Goal: Task Accomplishment & Management: Complete application form

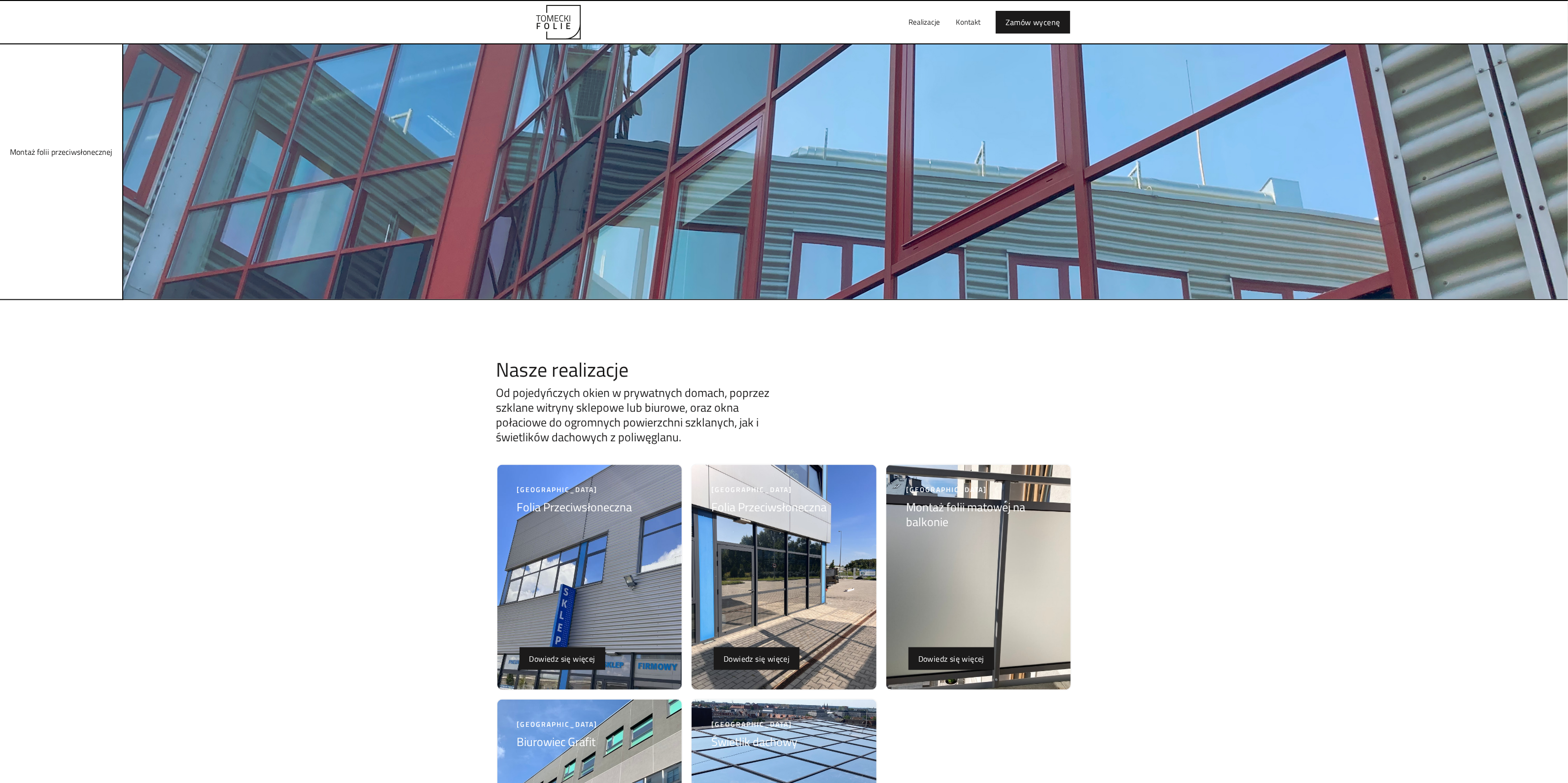
scroll to position [1964, 0]
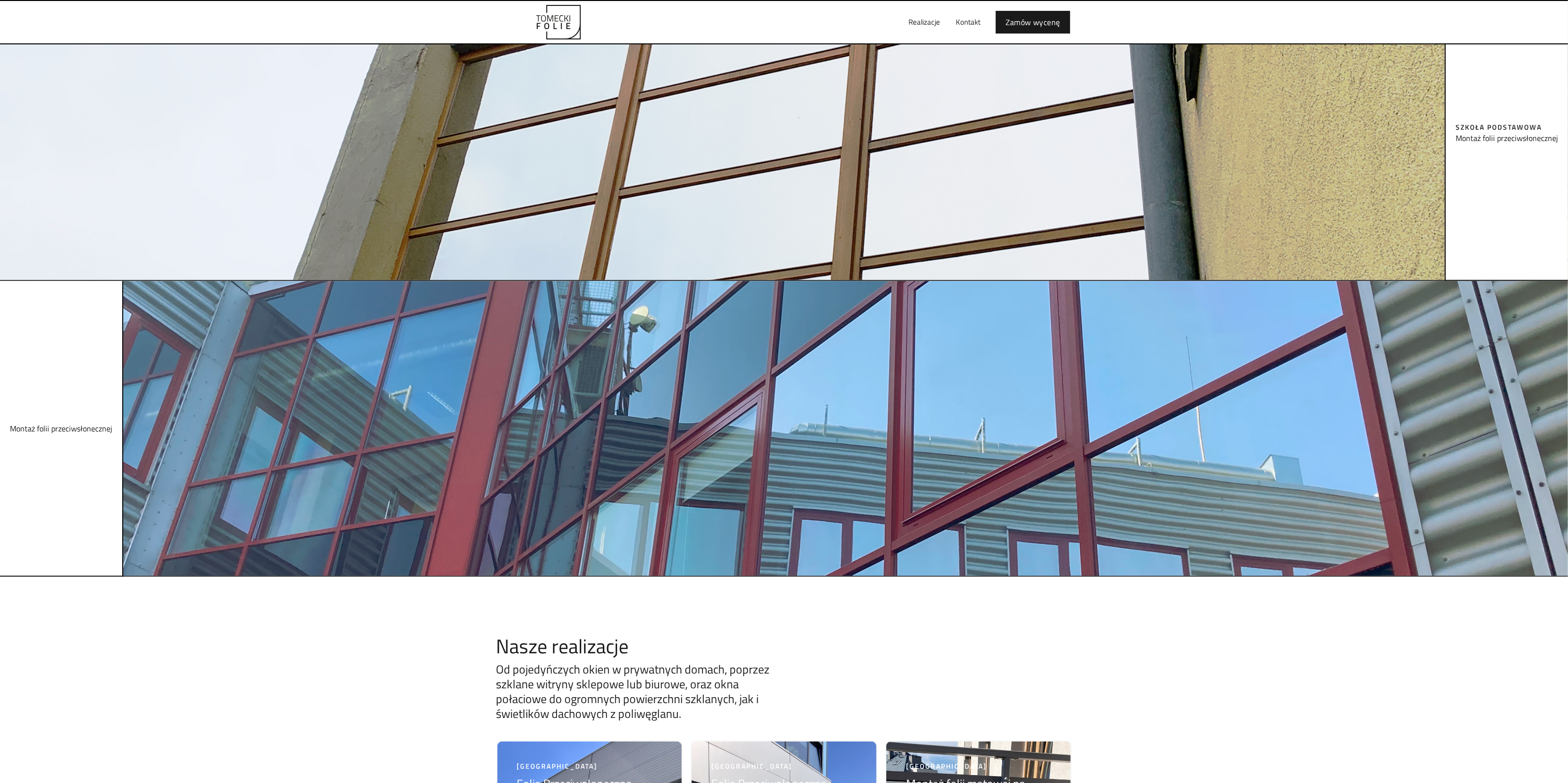
click at [1044, 23] on div at bounding box center [784, 133] width 1568 height 296
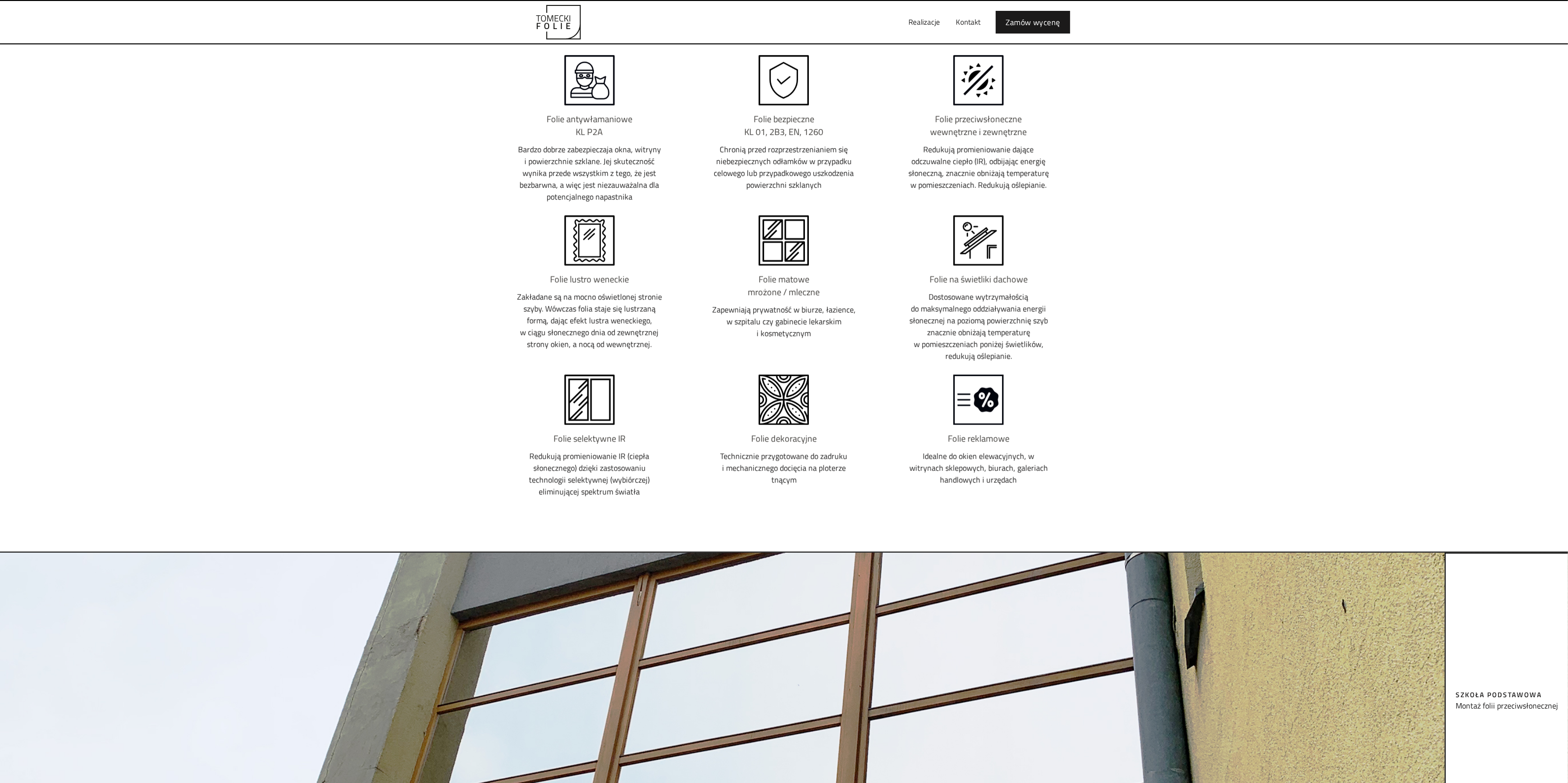
scroll to position [1224, 0]
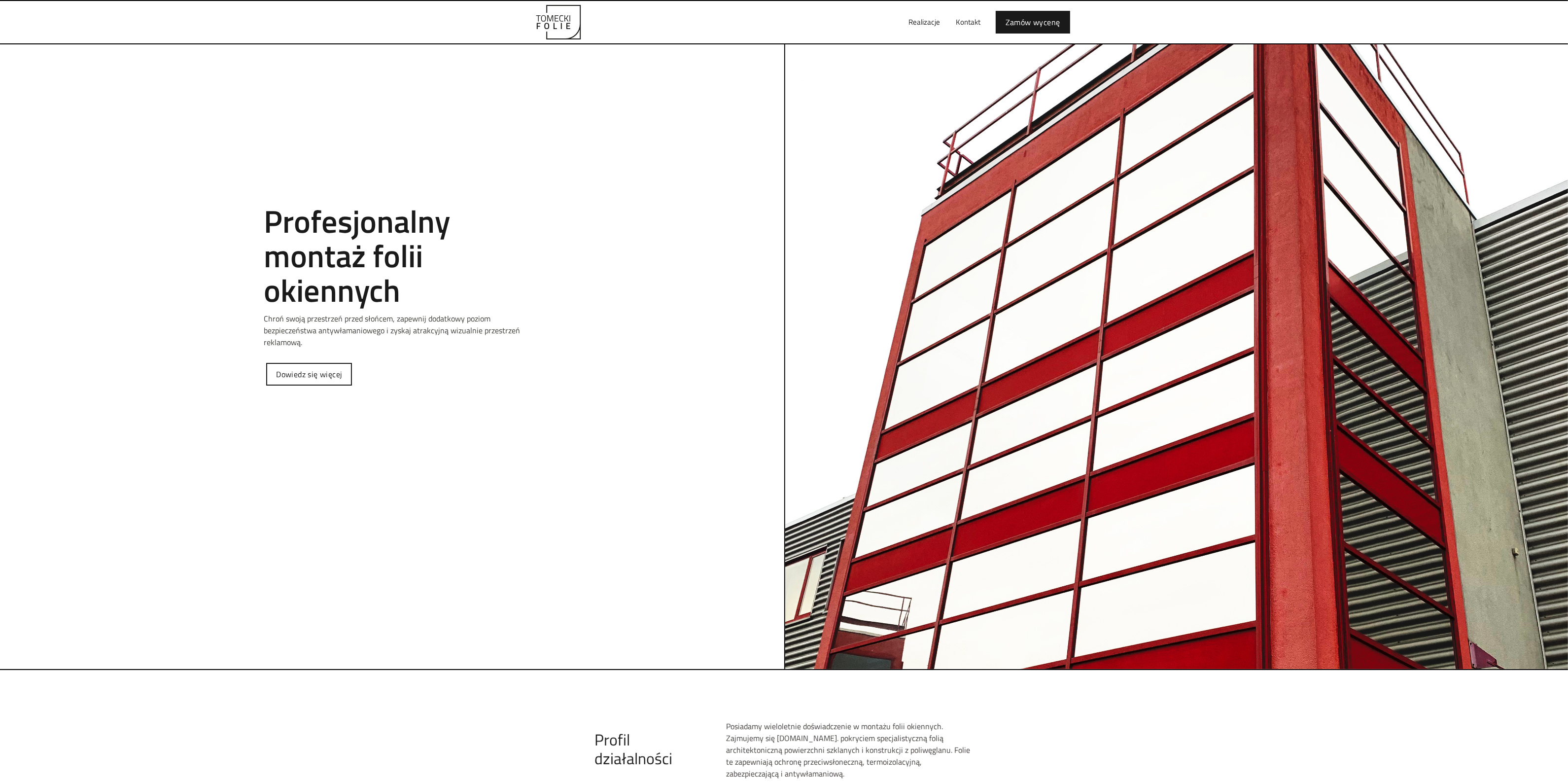
scroll to position [156, 0]
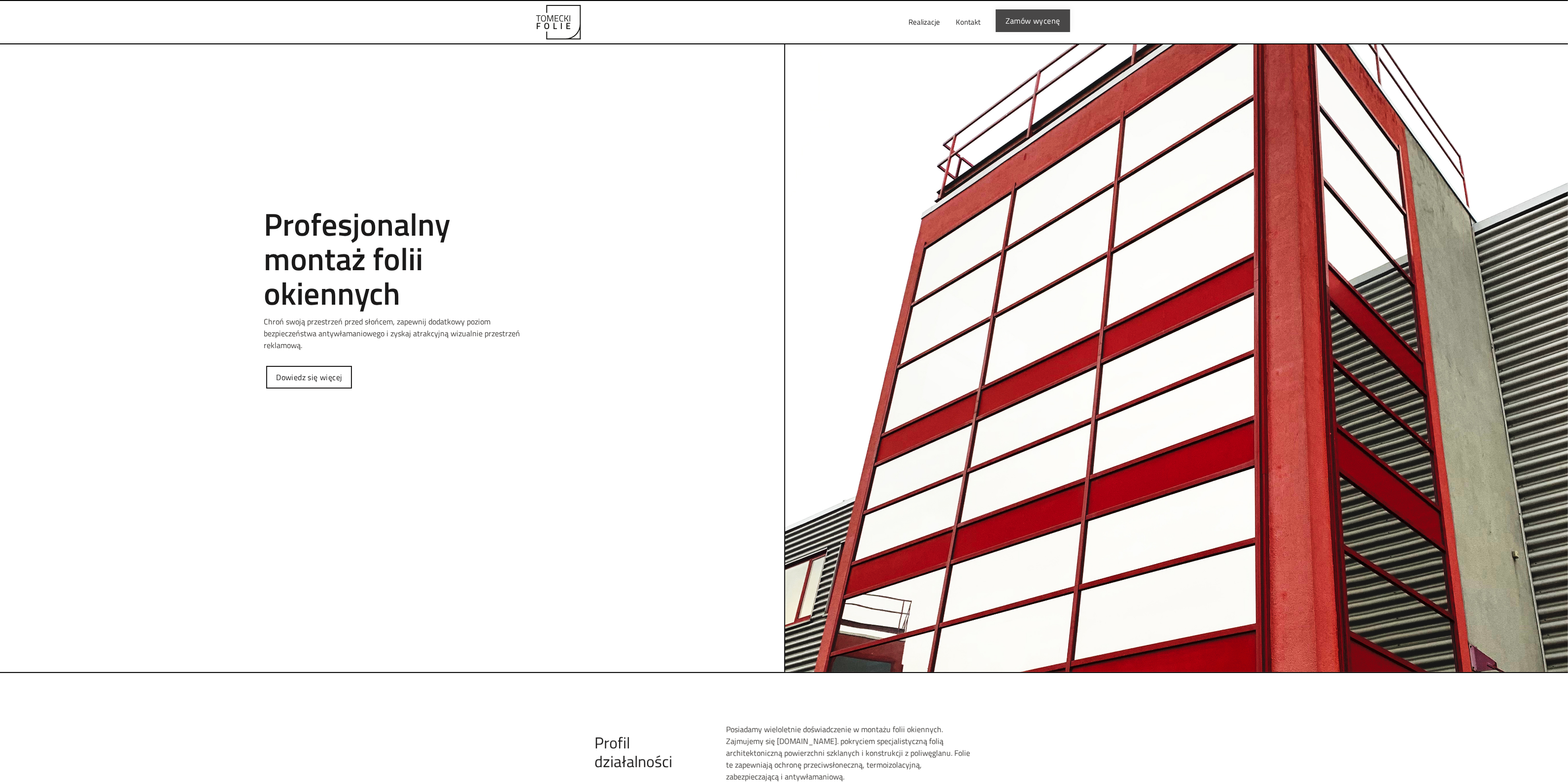
click at [1045, 26] on link "Zamów wycenę" at bounding box center [1033, 21] width 74 height 23
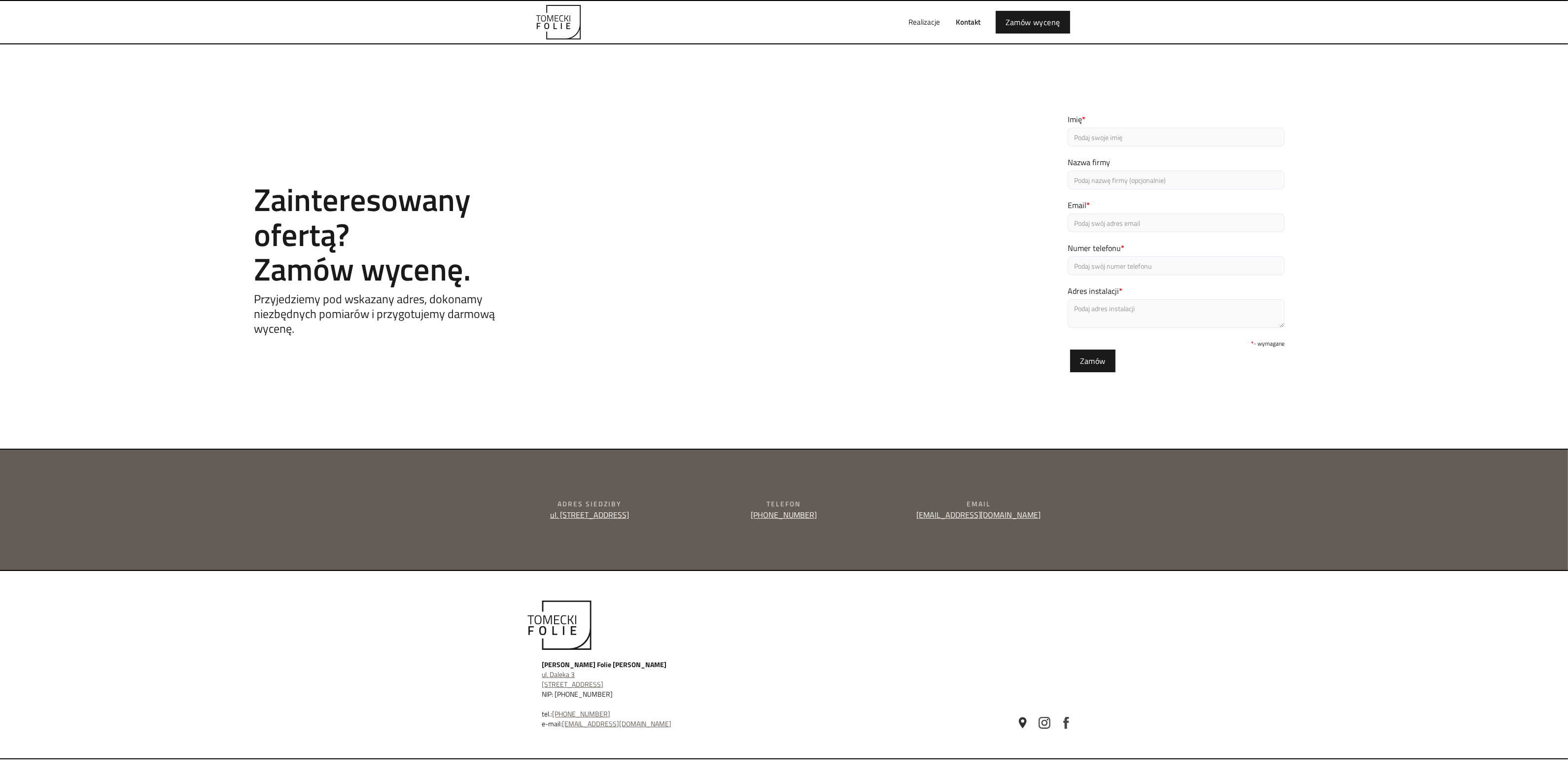
click at [1137, 139] on input "Imię *" at bounding box center [1176, 137] width 217 height 18
type input "[PERSON_NAME]"
click at [1110, 176] on input "Nazwa firmy" at bounding box center [1176, 179] width 217 height 18
click at [1381, 162] on div "Contact Zainteresowany ofertą? Zamów wycenę. Przyjedziemy pod wskazany adres, d…" at bounding box center [784, 246] width 1568 height 306
click at [1114, 220] on input "Email *" at bounding box center [1176, 222] width 217 height 18
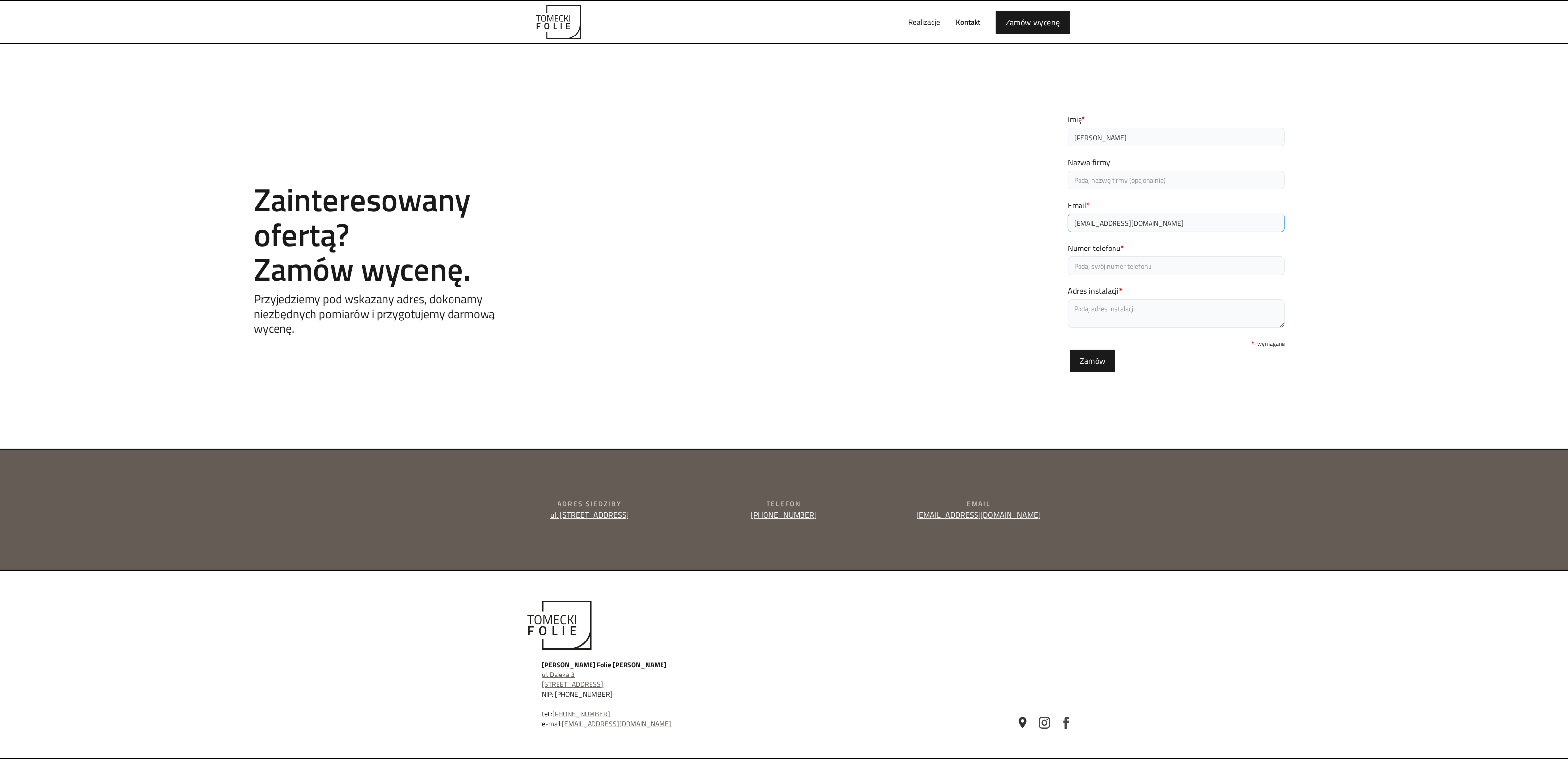
type input "[EMAIL_ADDRESS][DOMAIN_NAME]"
click at [1103, 265] on input "Numer telefonu *" at bounding box center [1176, 265] width 217 height 18
type input "508081693"
click at [996, 283] on div "Contact Zainteresowany ofertą? Zamów wycenę. Przyjedziemy pod wskazany adres, d…" at bounding box center [784, 246] width 1568 height 306
click at [1119, 311] on textarea "Adres instalacji *" at bounding box center [1176, 314] width 217 height 29
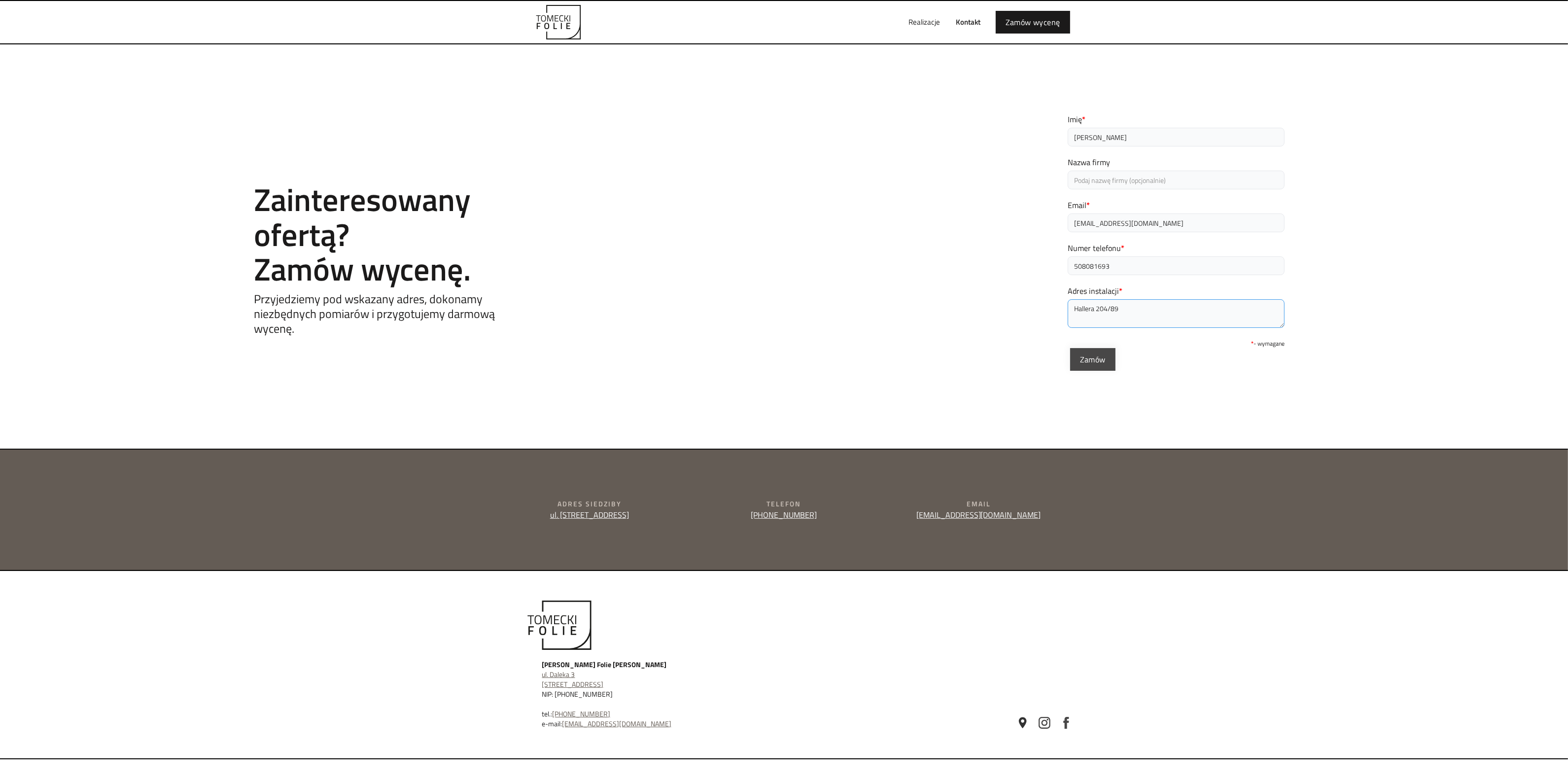
type textarea "Hallera 204/89"
click at [1086, 361] on input "Zamów" at bounding box center [1092, 359] width 45 height 23
type input "Proszę czekać..."
